Goal: Navigation & Orientation: Find specific page/section

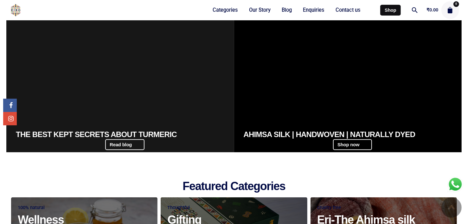
scroll to position [126, 0]
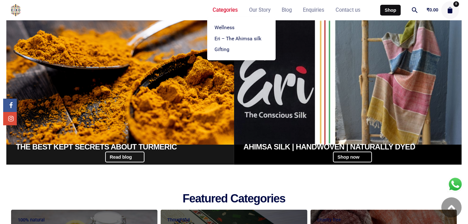
click at [228, 7] on span "Categories" at bounding box center [225, 10] width 25 height 7
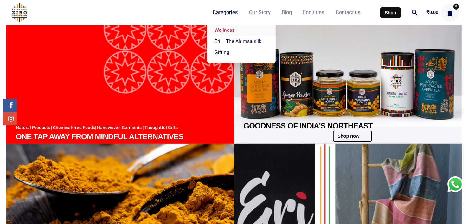
click at [222, 27] on span "Wellness" at bounding box center [225, 30] width 20 height 6
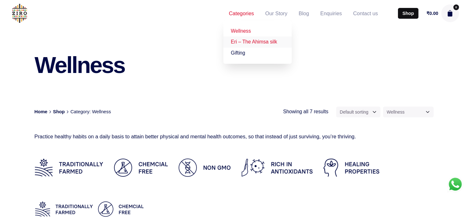
click at [248, 42] on span "Eri – The Ahimsa silk" at bounding box center [254, 41] width 46 height 5
click at [269, 44] on span "Eri – The Ahimsa silk" at bounding box center [254, 41] width 46 height 5
